Goal: Information Seeking & Learning: Learn about a topic

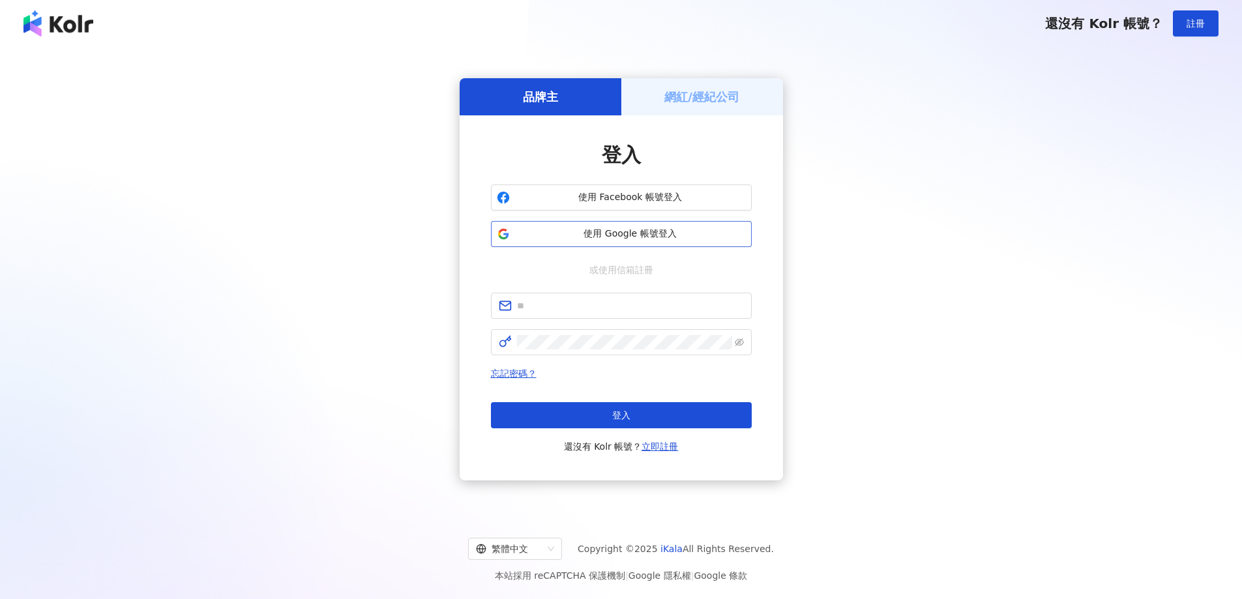
click at [640, 231] on span "使用 Google 帳號登入" at bounding box center [630, 234] width 231 height 13
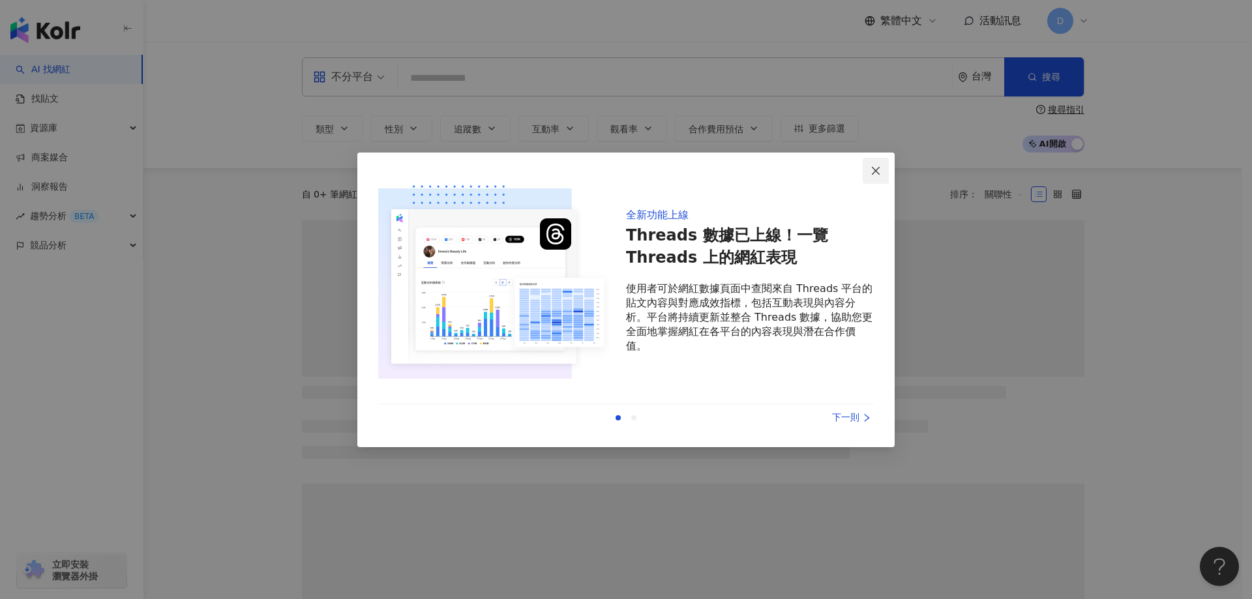
click at [885, 171] on span "Close" at bounding box center [875, 171] width 26 height 10
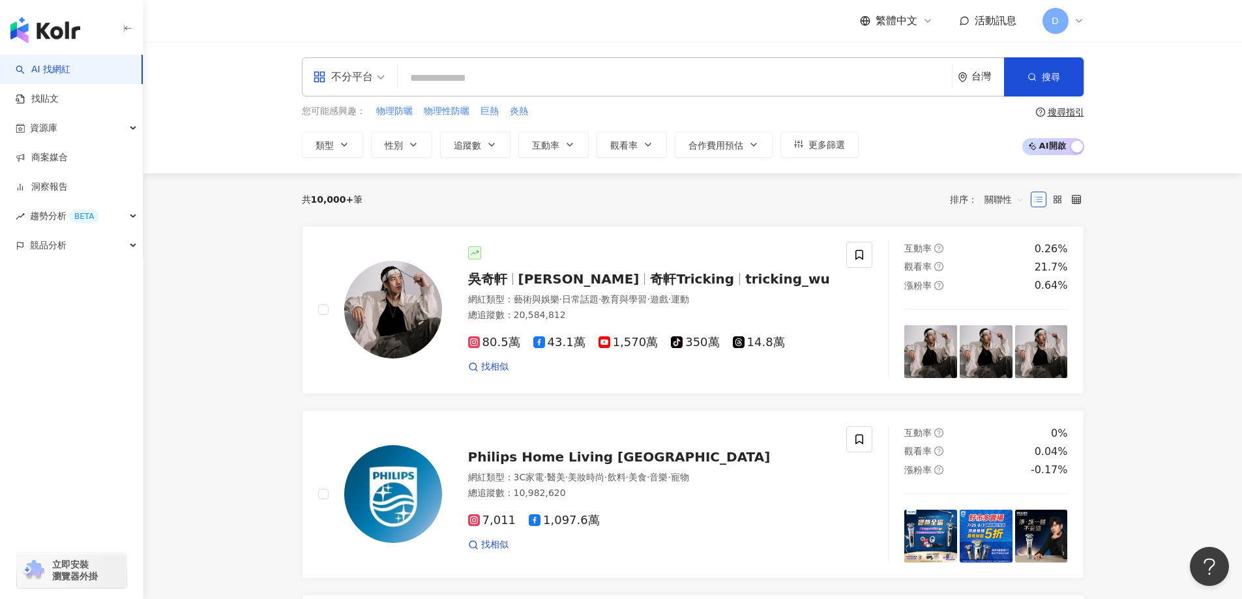
click at [518, 74] on input "search" at bounding box center [675, 78] width 544 height 25
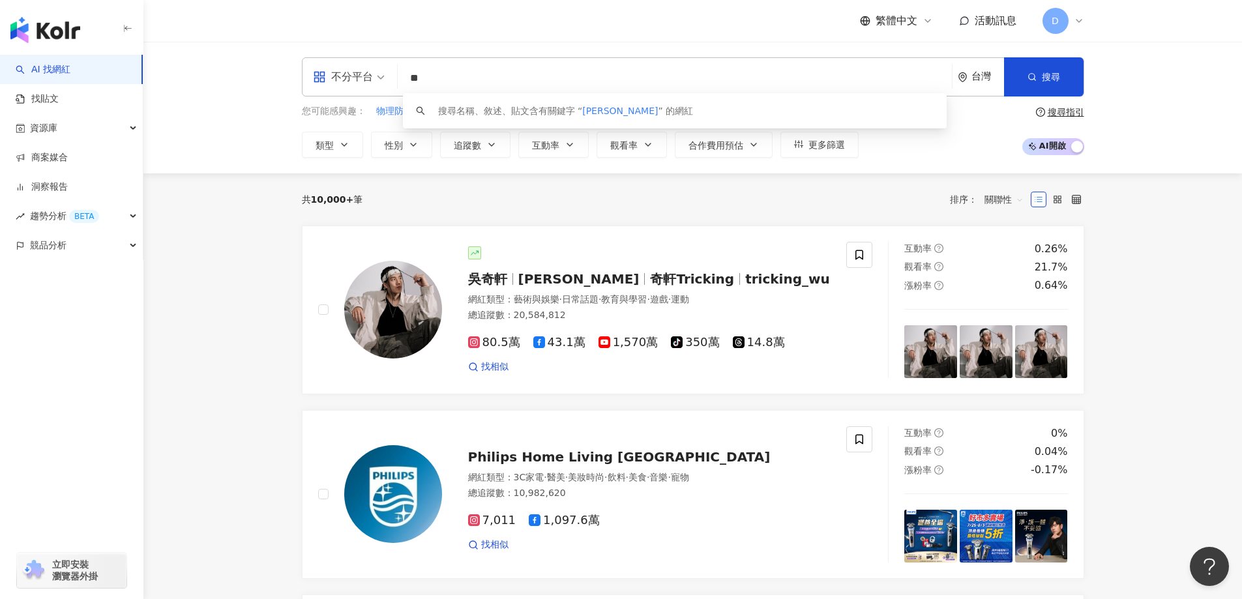
type input "**"
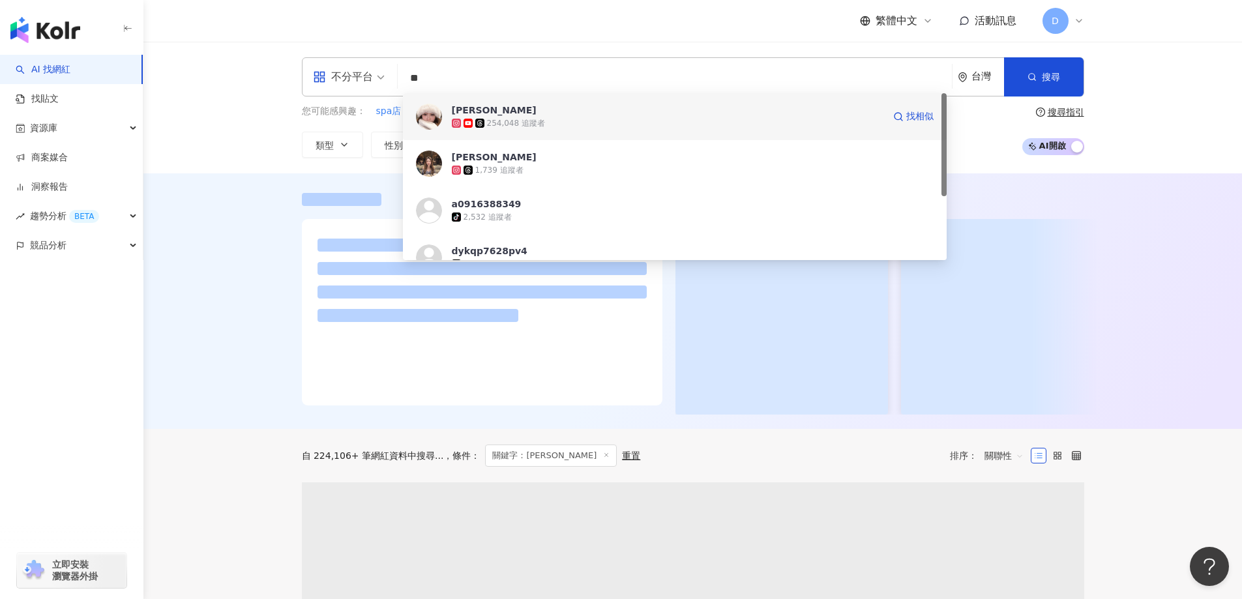
click at [626, 119] on div "254,048 追蹤者" at bounding box center [668, 123] width 432 height 13
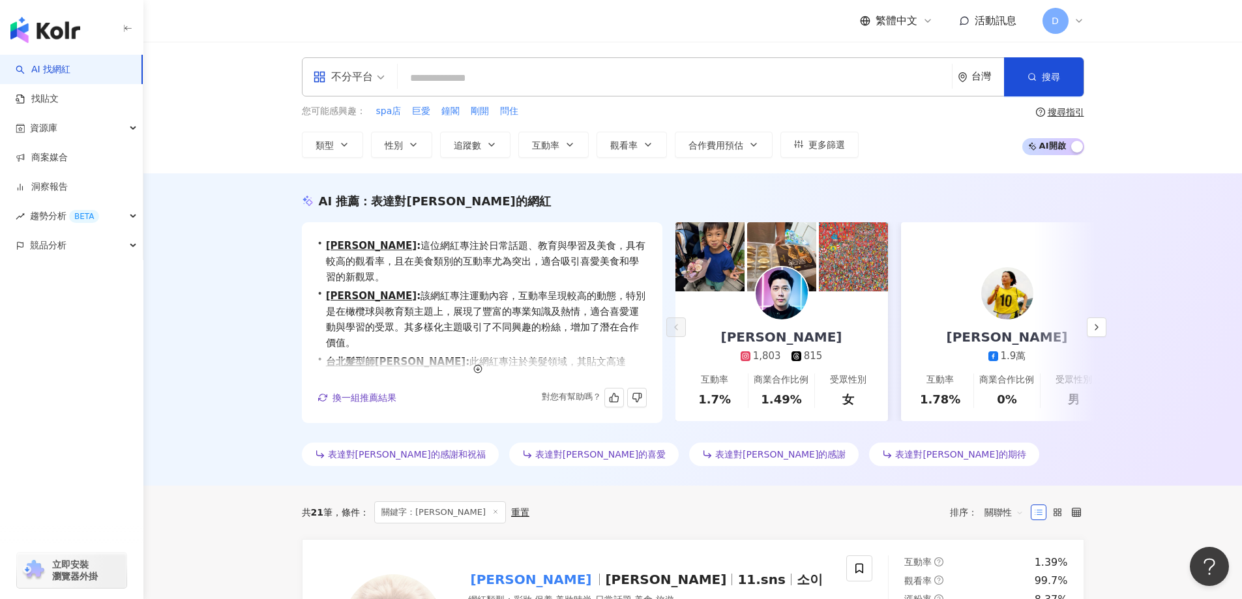
scroll to position [63, 0]
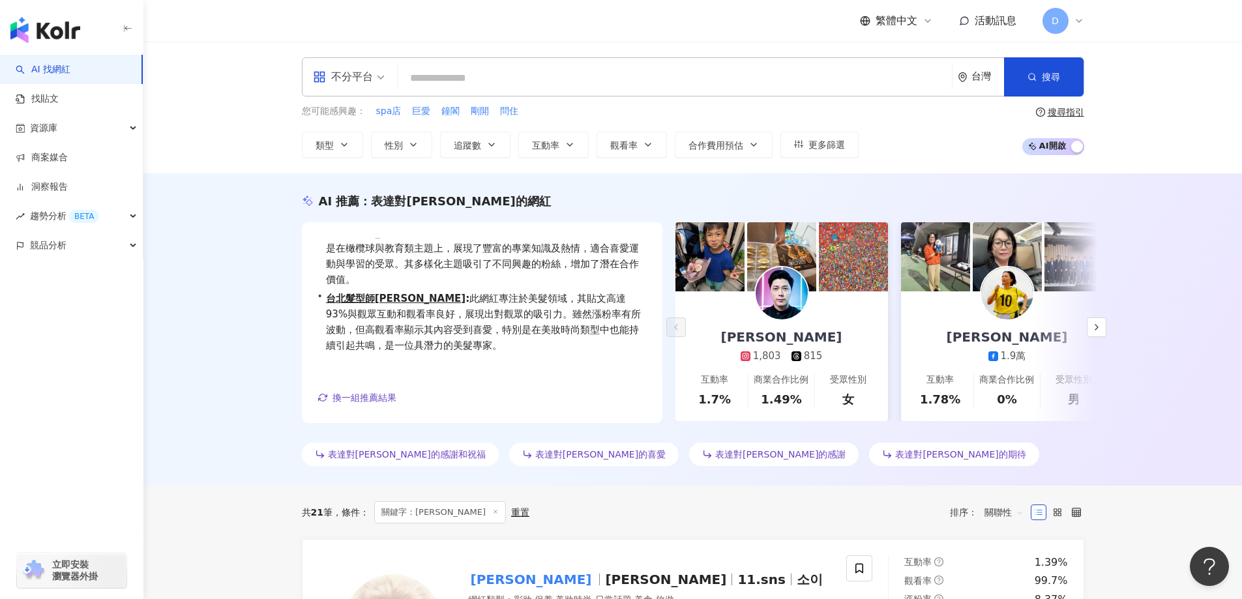
click at [625, 89] on input "search" at bounding box center [675, 78] width 544 height 25
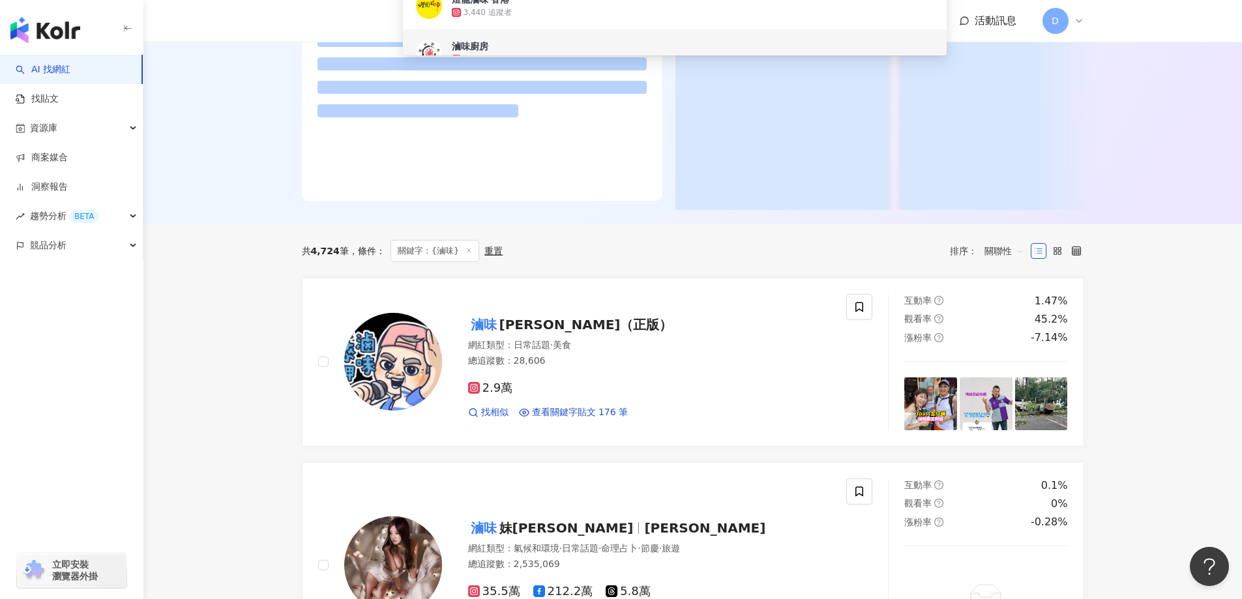
scroll to position [326, 0]
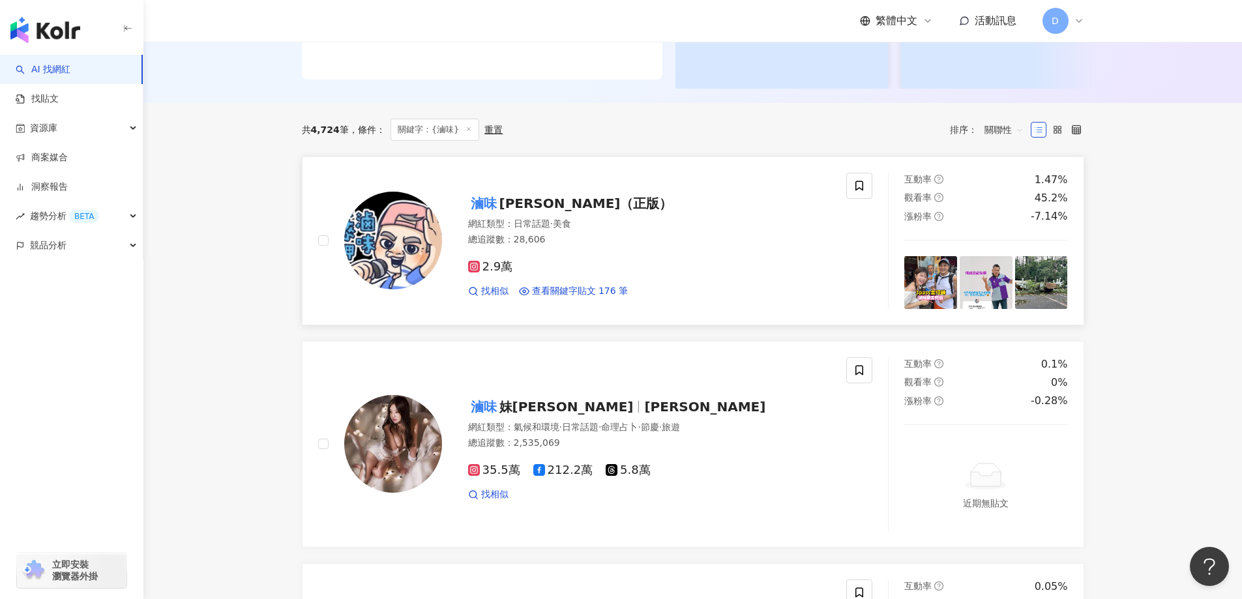
click at [709, 274] on div "2.9萬" at bounding box center [649, 267] width 363 height 14
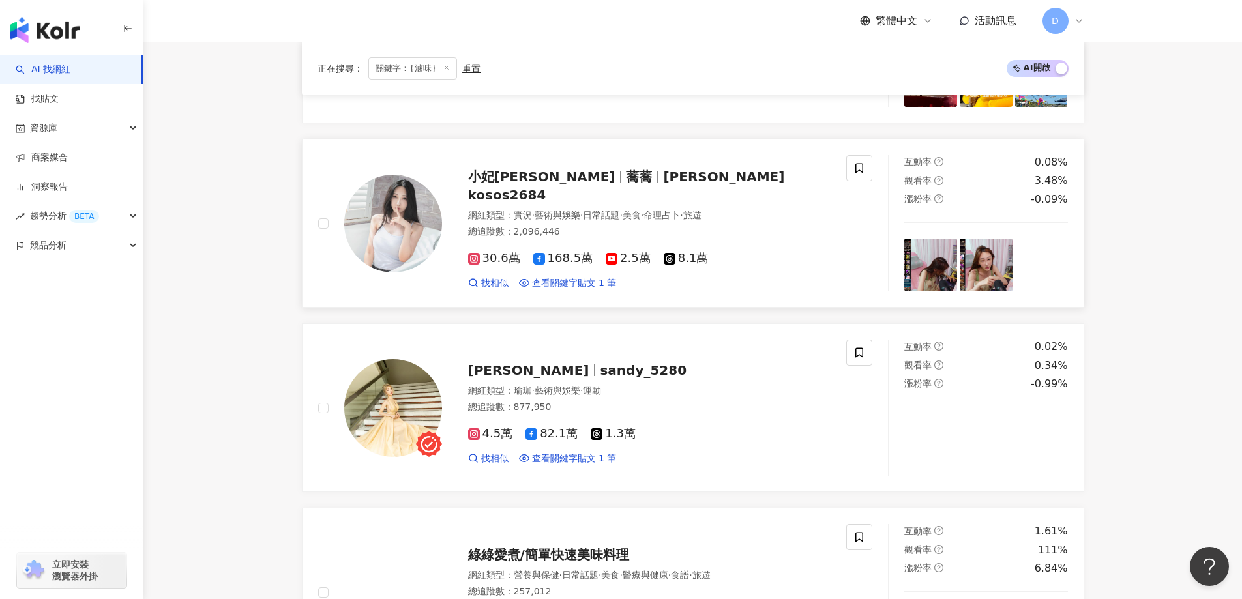
scroll to position [1587, 0]
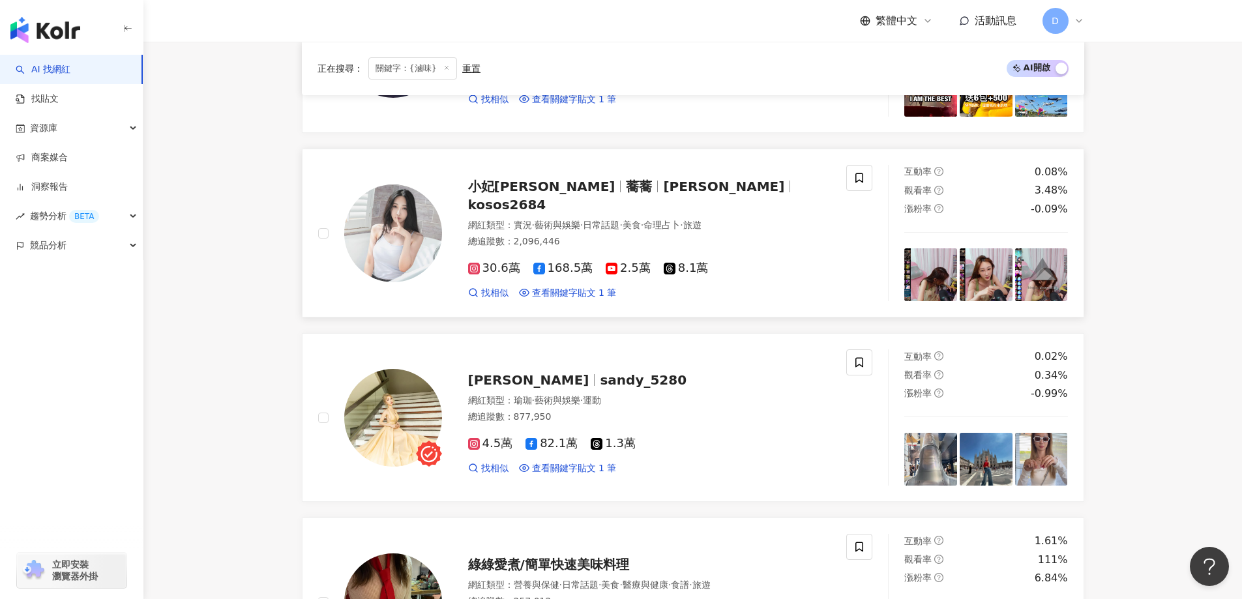
click at [663, 190] on span "小妃姬" at bounding box center [723, 187] width 121 height 16
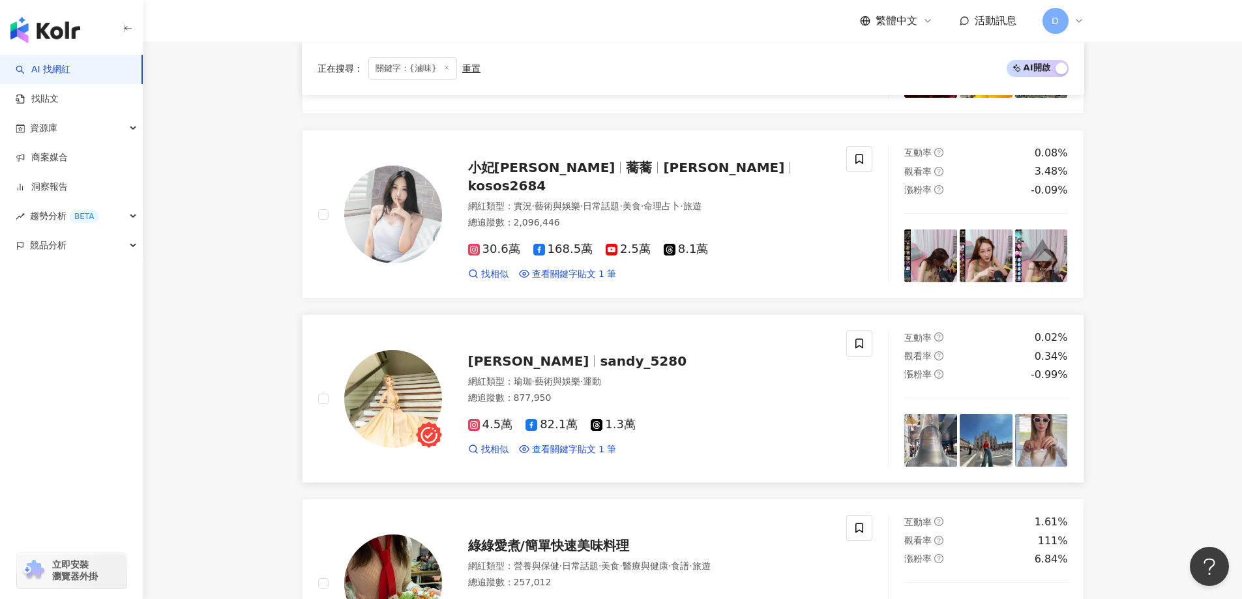
scroll to position [1783, 0]
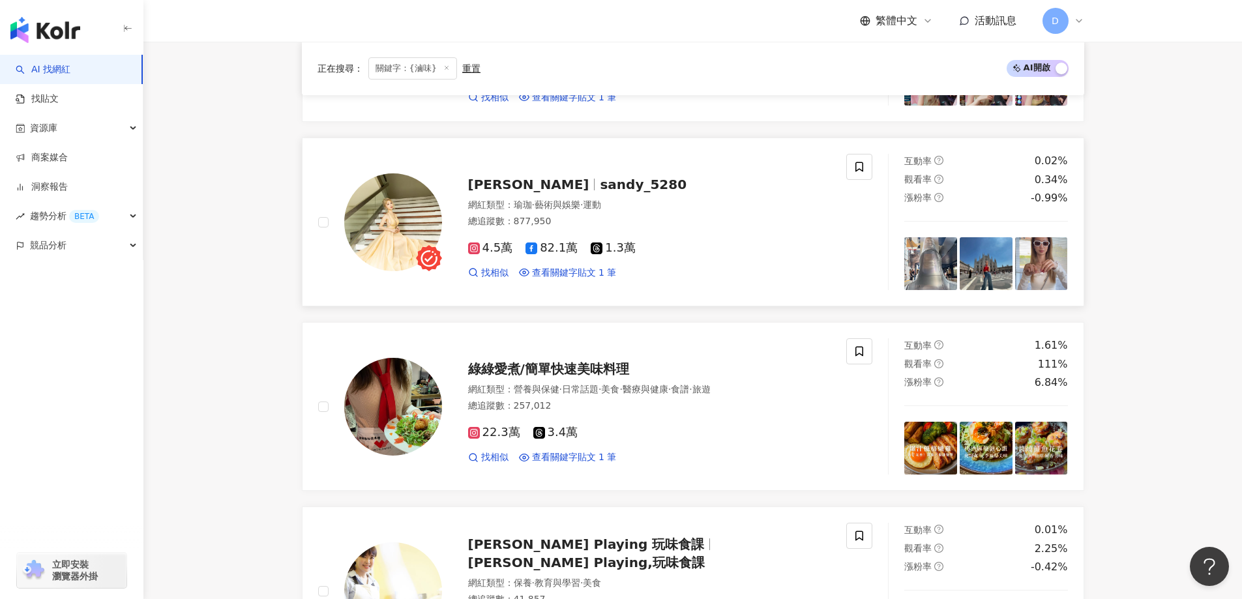
click at [705, 252] on div "4.5萬 82.1萬 1.3萬" at bounding box center [649, 248] width 363 height 14
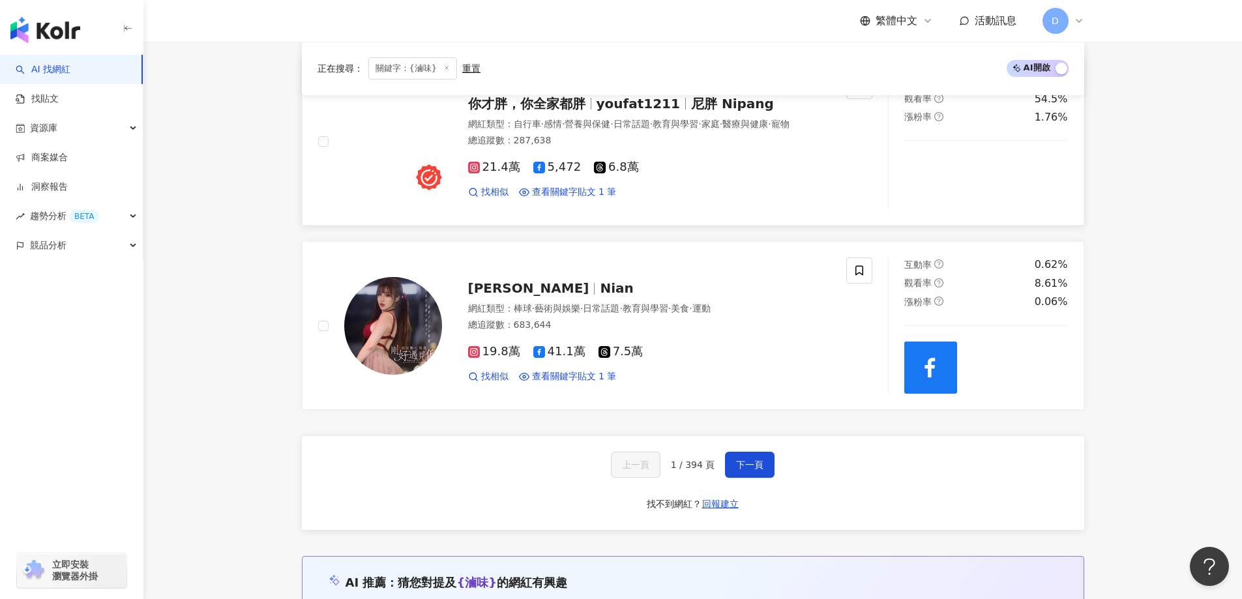
scroll to position [2630, 0]
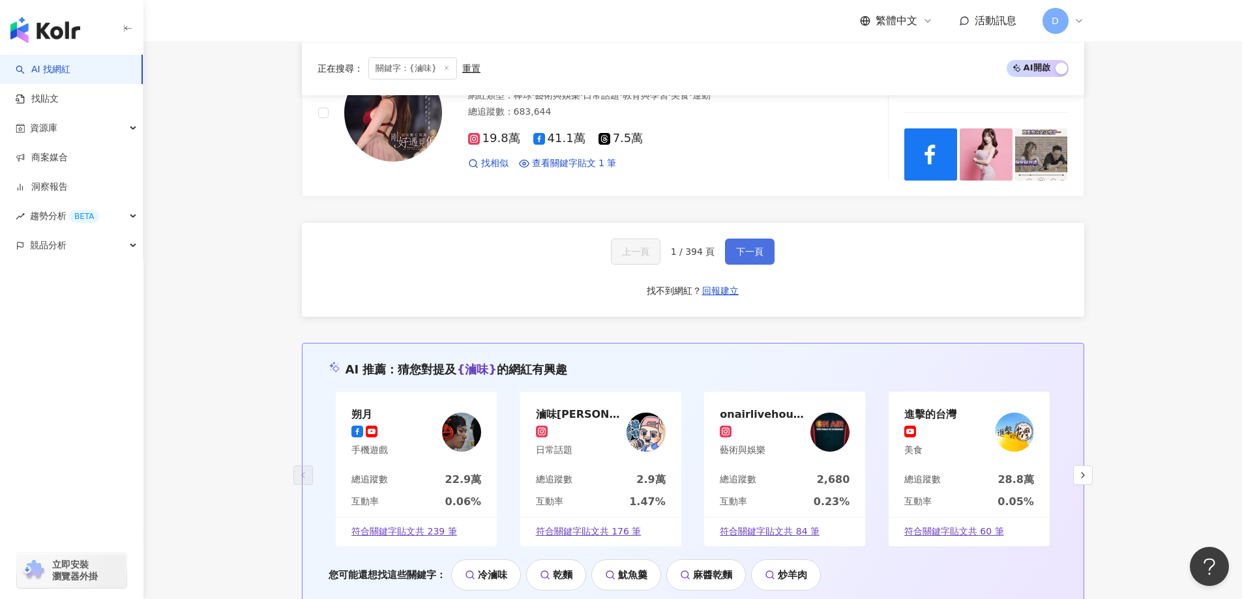
click at [746, 252] on span "下一頁" at bounding box center [749, 251] width 27 height 10
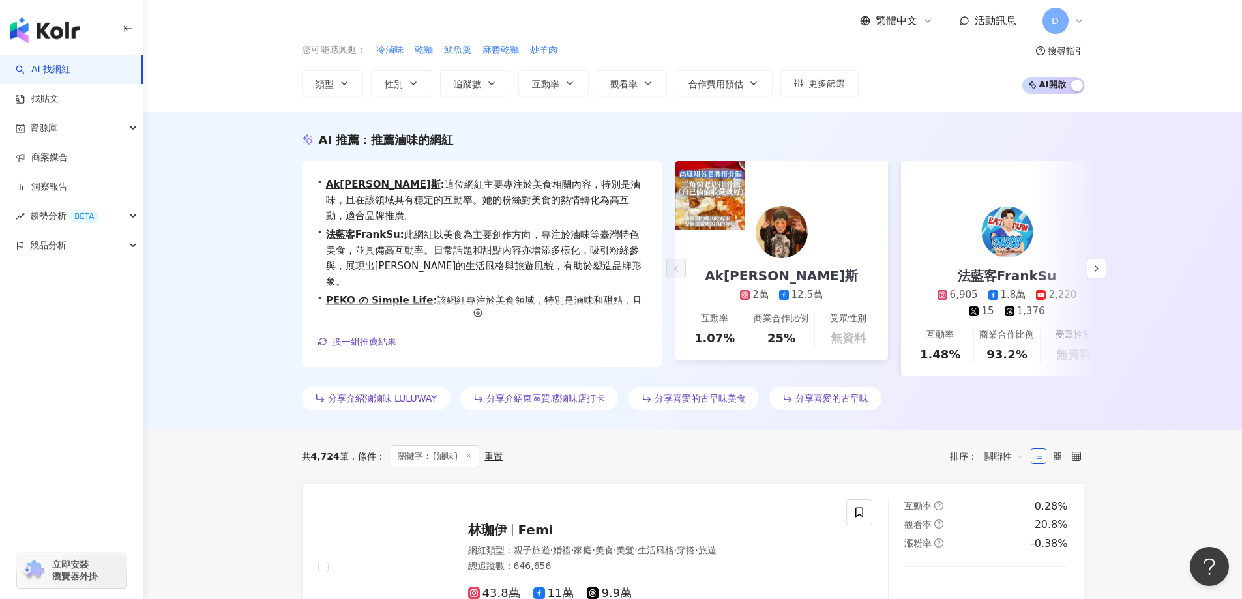
scroll to position [0, 0]
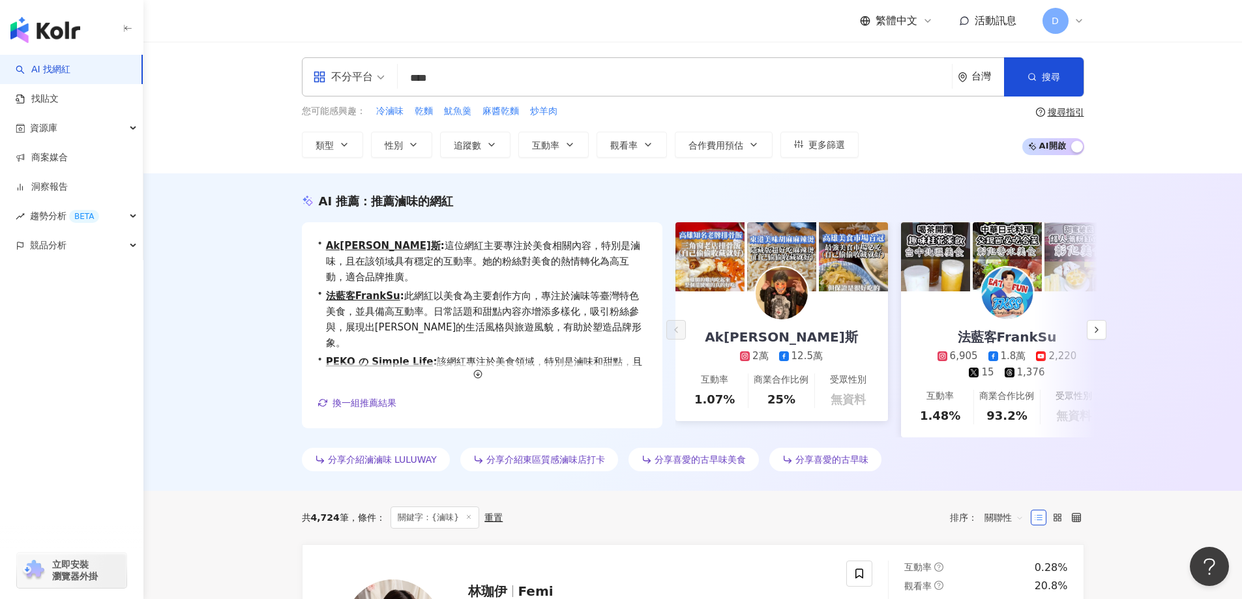
click at [450, 80] on input "****" at bounding box center [675, 78] width 544 height 25
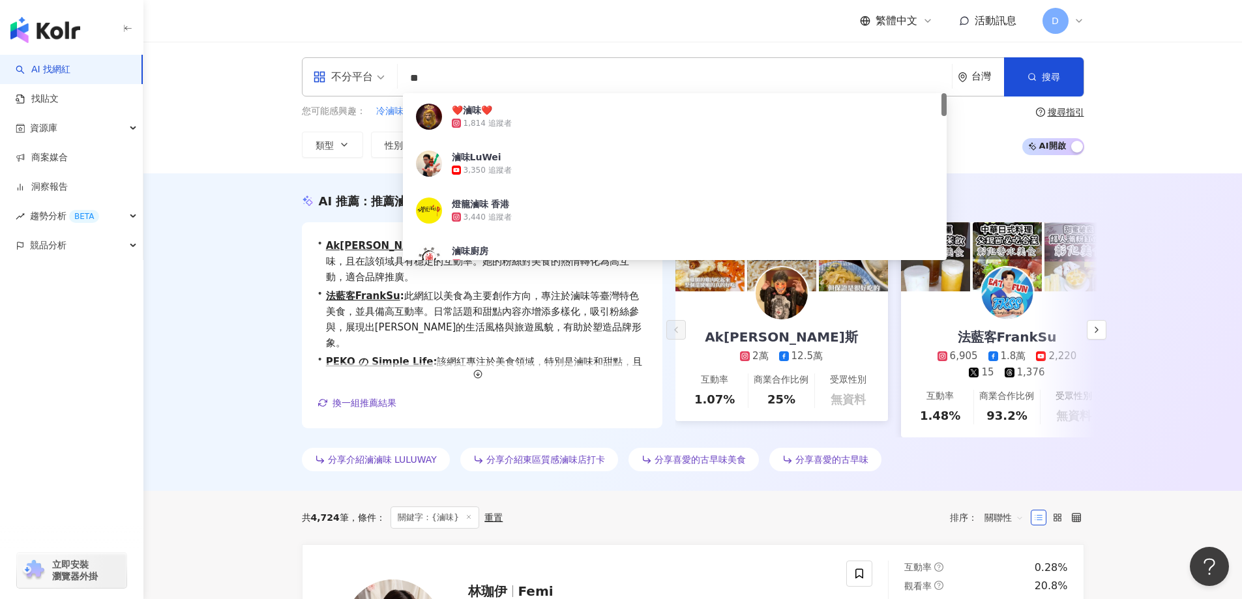
type input "*"
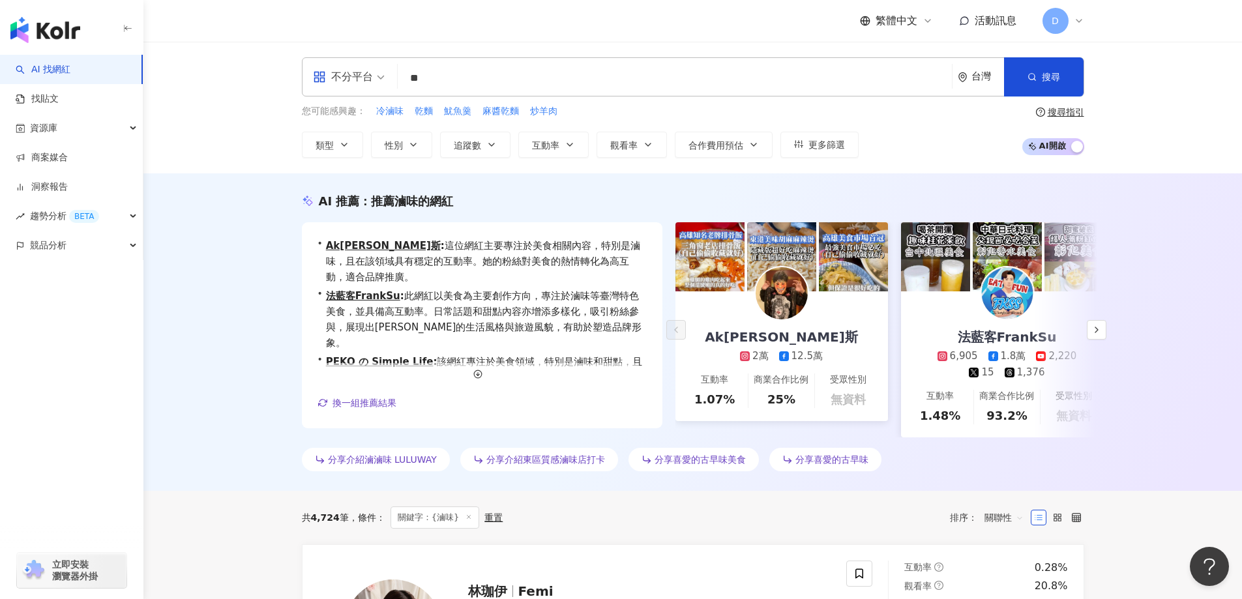
type input "**"
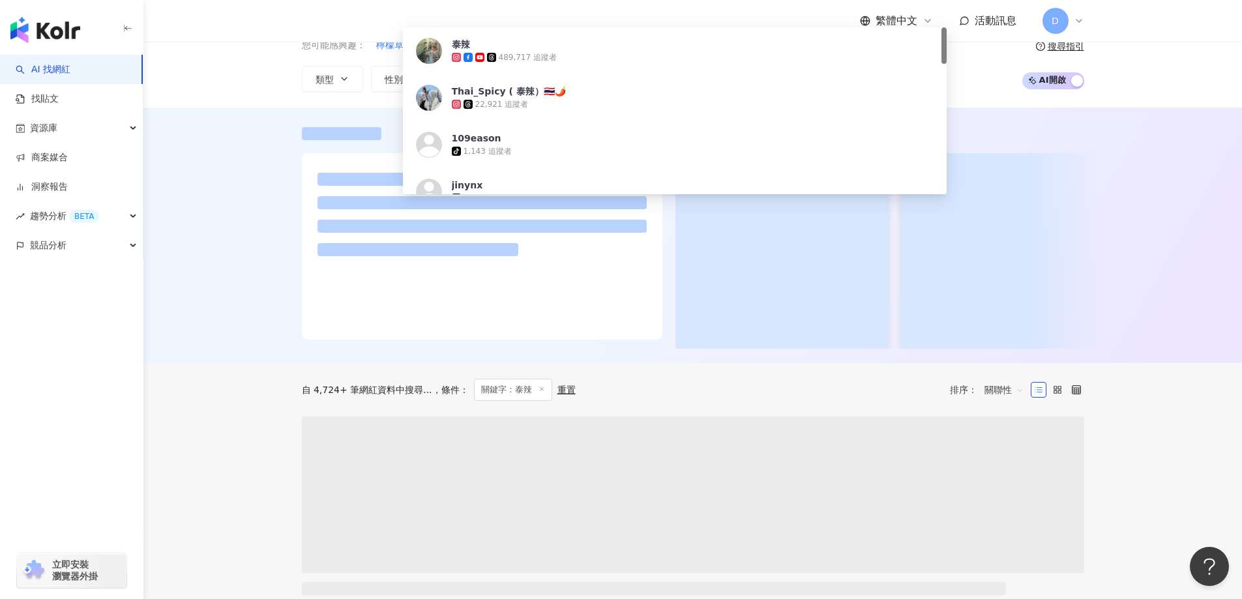
scroll to position [65, 0]
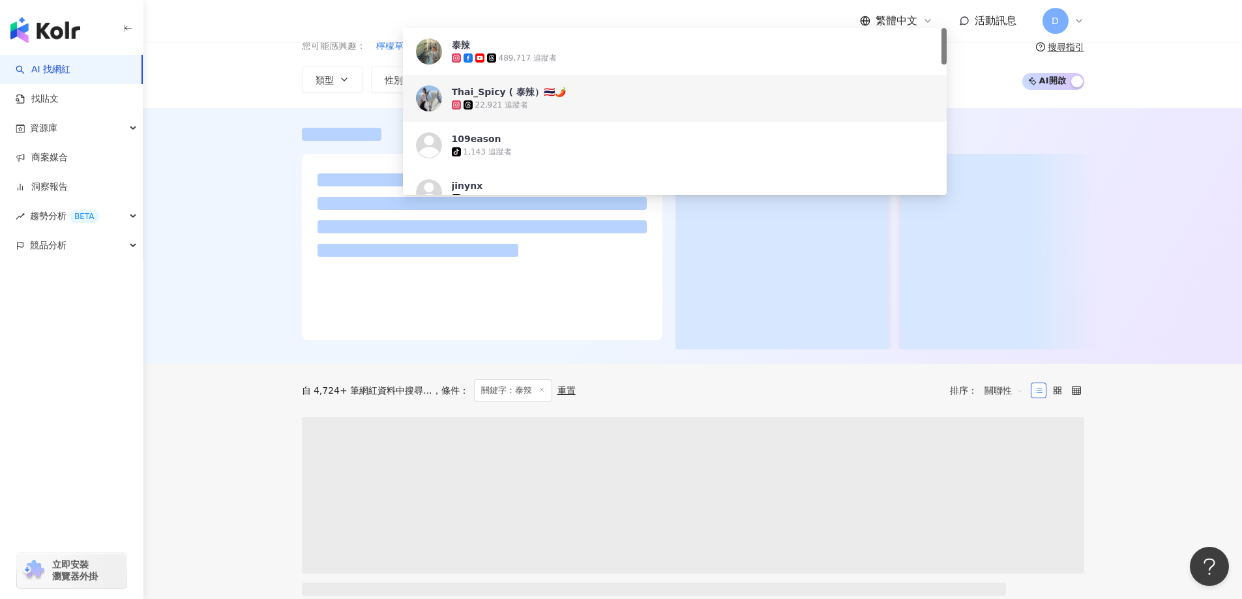
click at [689, 63] on div "489,717 追蹤者" at bounding box center [693, 57] width 482 height 13
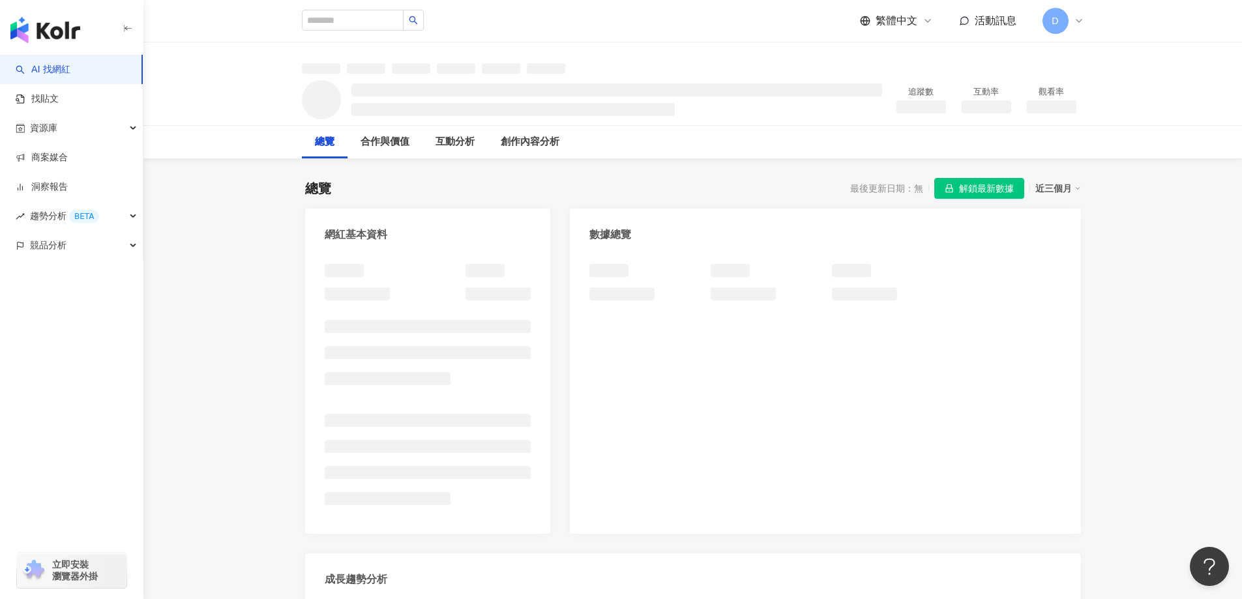
click at [988, 183] on span "解鎖最新數據" at bounding box center [986, 189] width 55 height 21
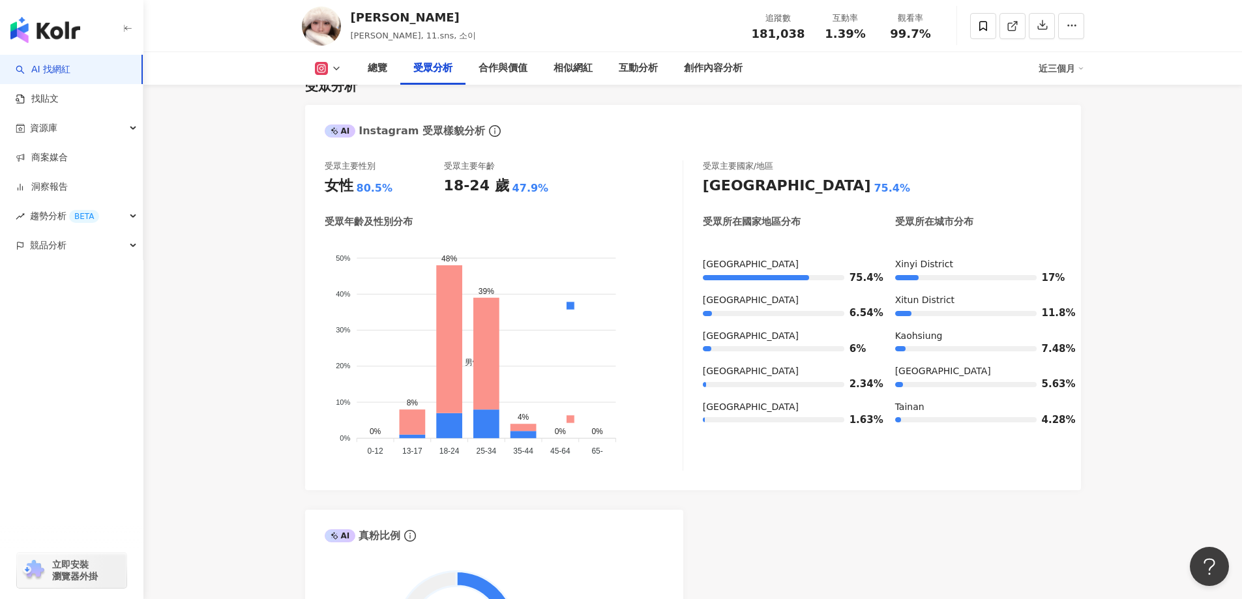
scroll to position [1104, 0]
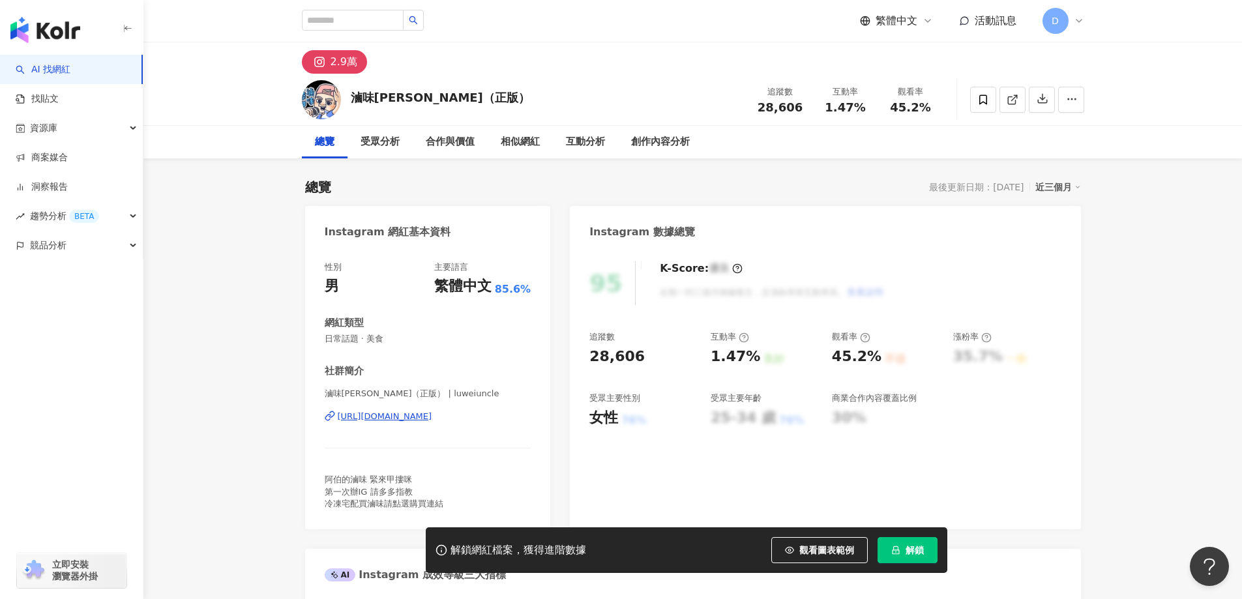
click at [432, 418] on div "https://www.instagram.com/luweiuncle/" at bounding box center [385, 417] width 95 height 12
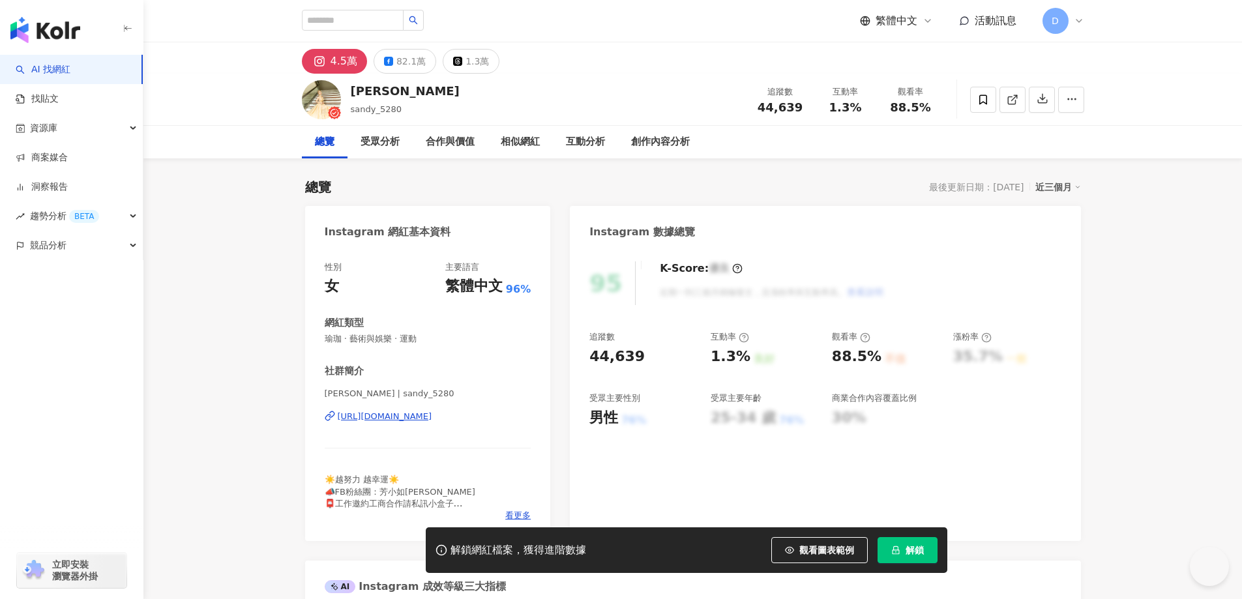
click at [432, 417] on div "https://www.instagram.com/sandy_5280/" at bounding box center [385, 417] width 95 height 12
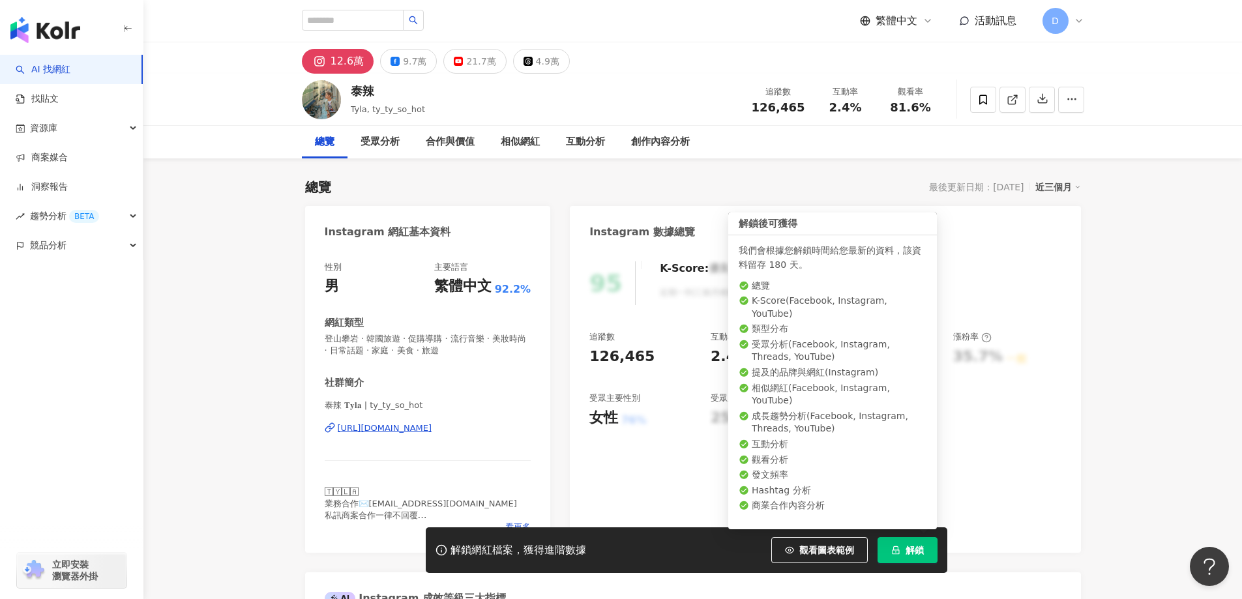
click at [926, 546] on button "解鎖" at bounding box center [907, 550] width 60 height 26
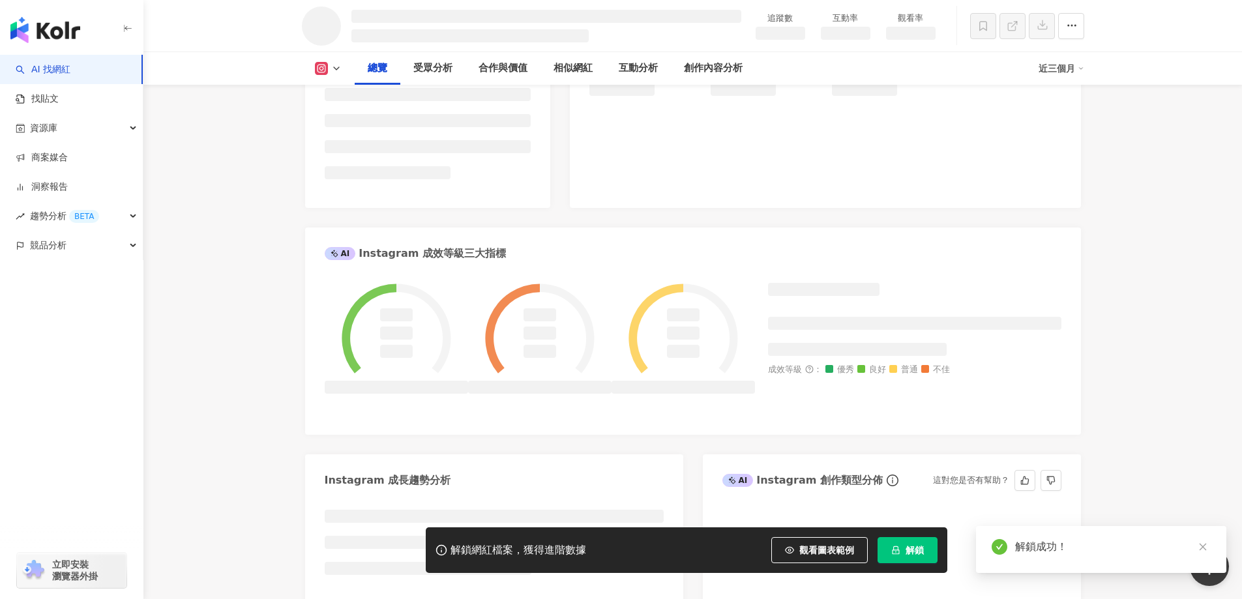
scroll to position [262, 0]
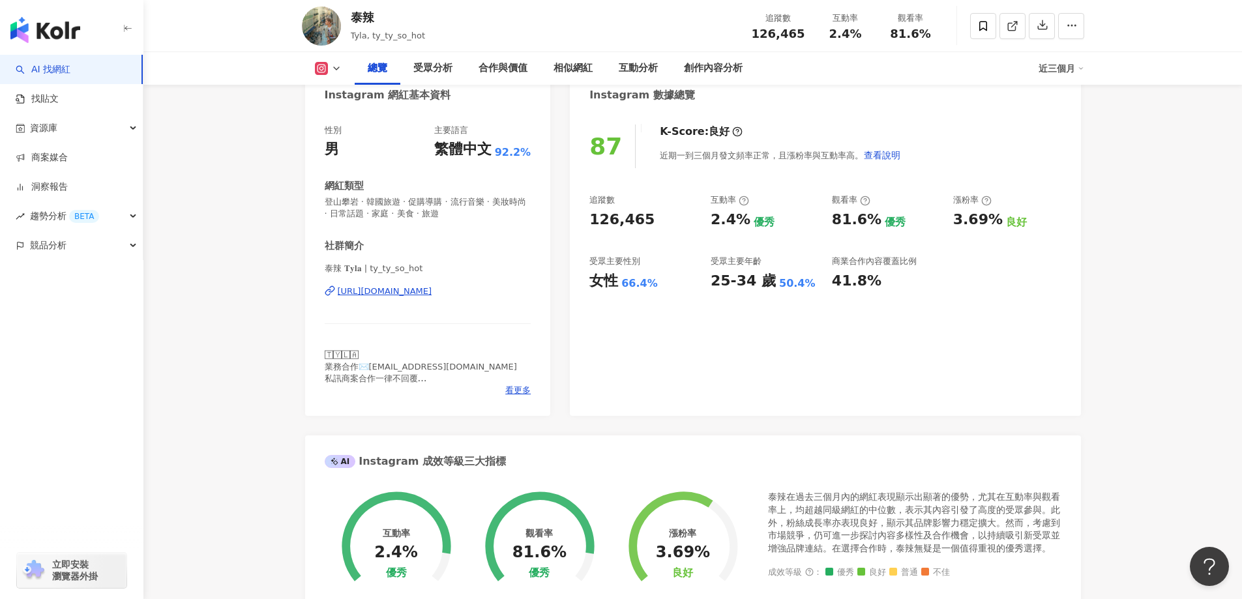
scroll to position [132, 0]
